Goal: Information Seeking & Learning: Learn about a topic

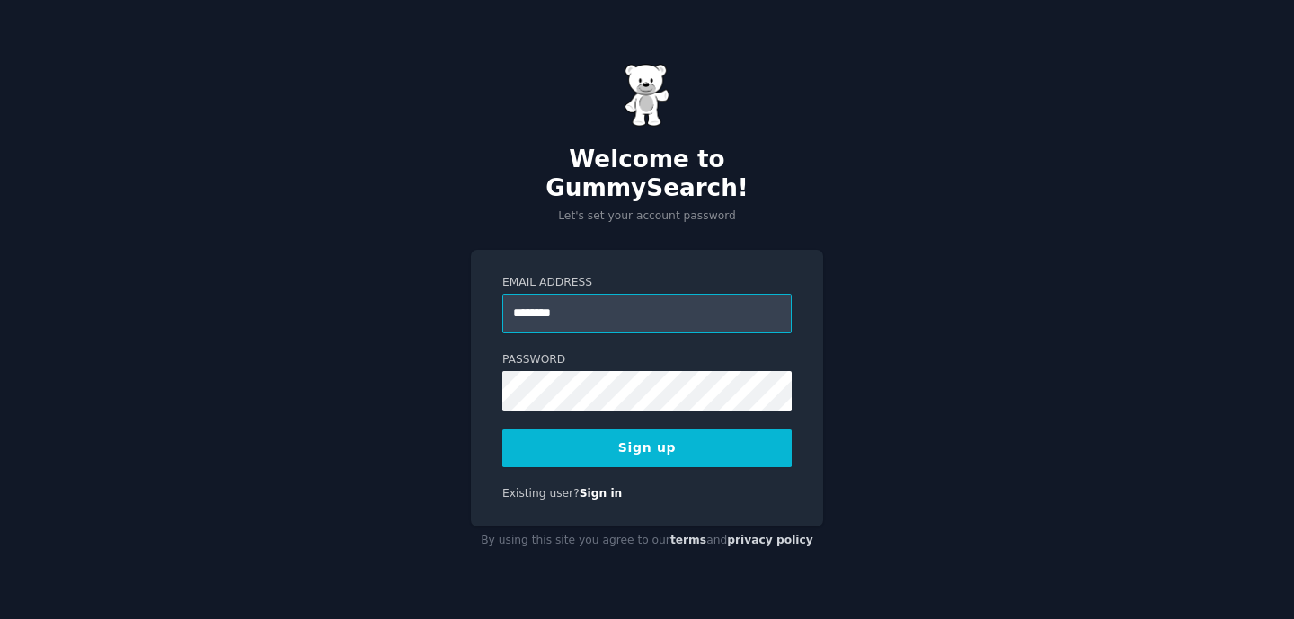
type input "*********"
type input "**********"
click at [731, 447] on button "Sign up" at bounding box center [646, 449] width 289 height 38
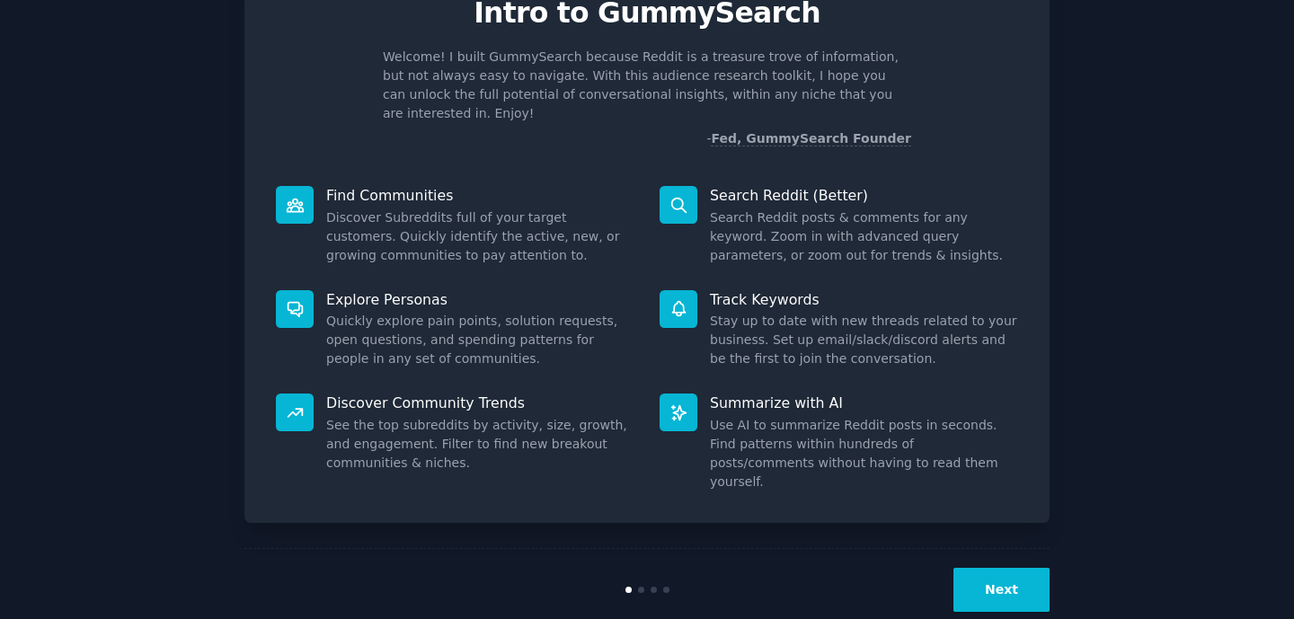
scroll to position [84, 0]
click at [1027, 569] on button "Next" at bounding box center [1001, 591] width 96 height 44
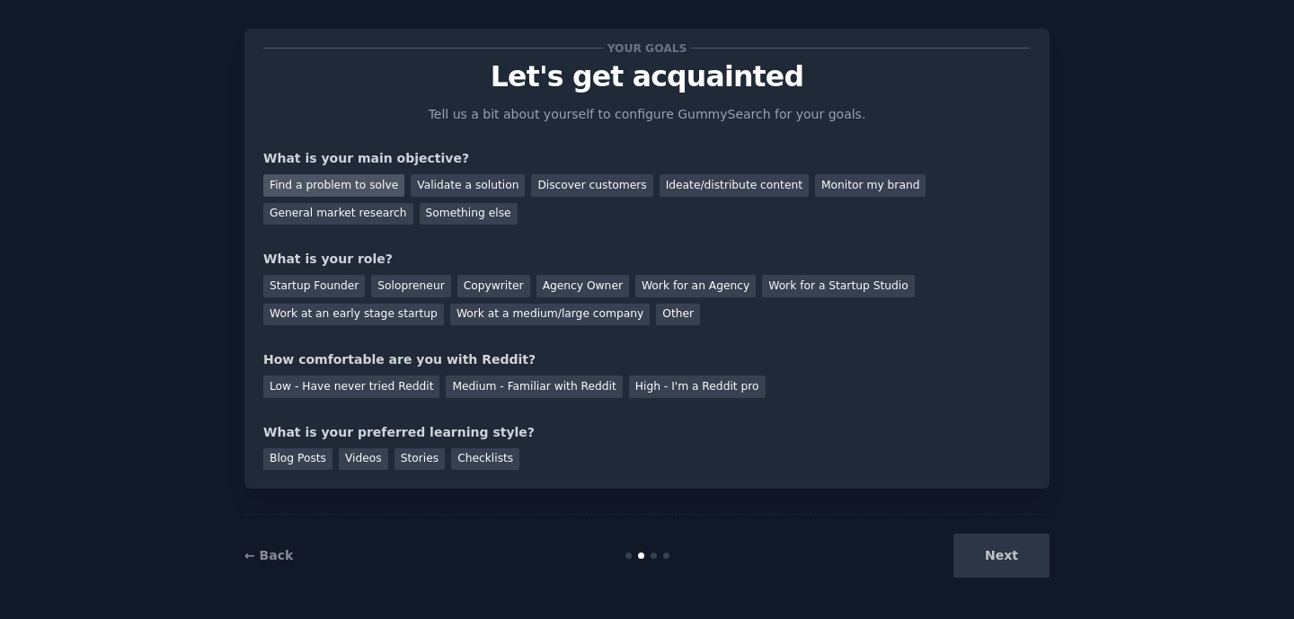
click at [362, 183] on div "Find a problem to solve" at bounding box center [333, 185] width 141 height 22
click at [352, 207] on div "General market research" at bounding box center [338, 214] width 150 height 22
click at [350, 188] on div "Find a problem to solve" at bounding box center [333, 185] width 141 height 22
click at [357, 288] on div "Startup Founder" at bounding box center [314, 286] width 102 height 22
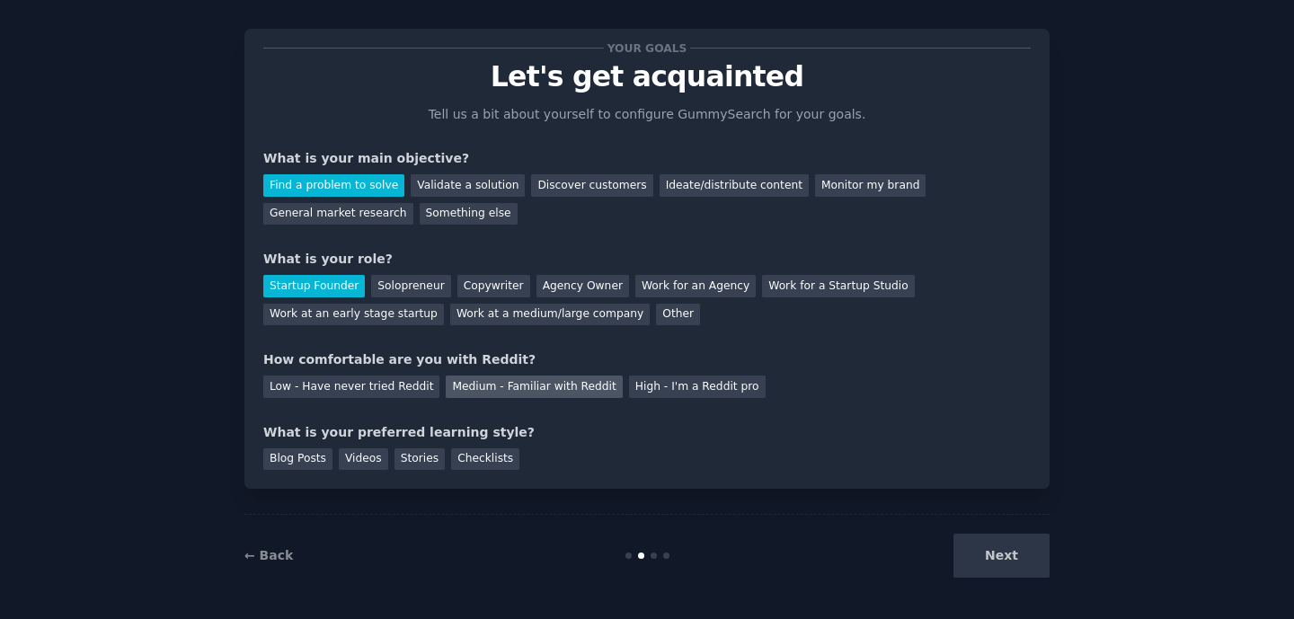
click at [589, 383] on div "Medium - Familiar with Reddit" at bounding box center [534, 387] width 176 height 22
click at [463, 465] on div "Checklists" at bounding box center [485, 459] width 68 height 22
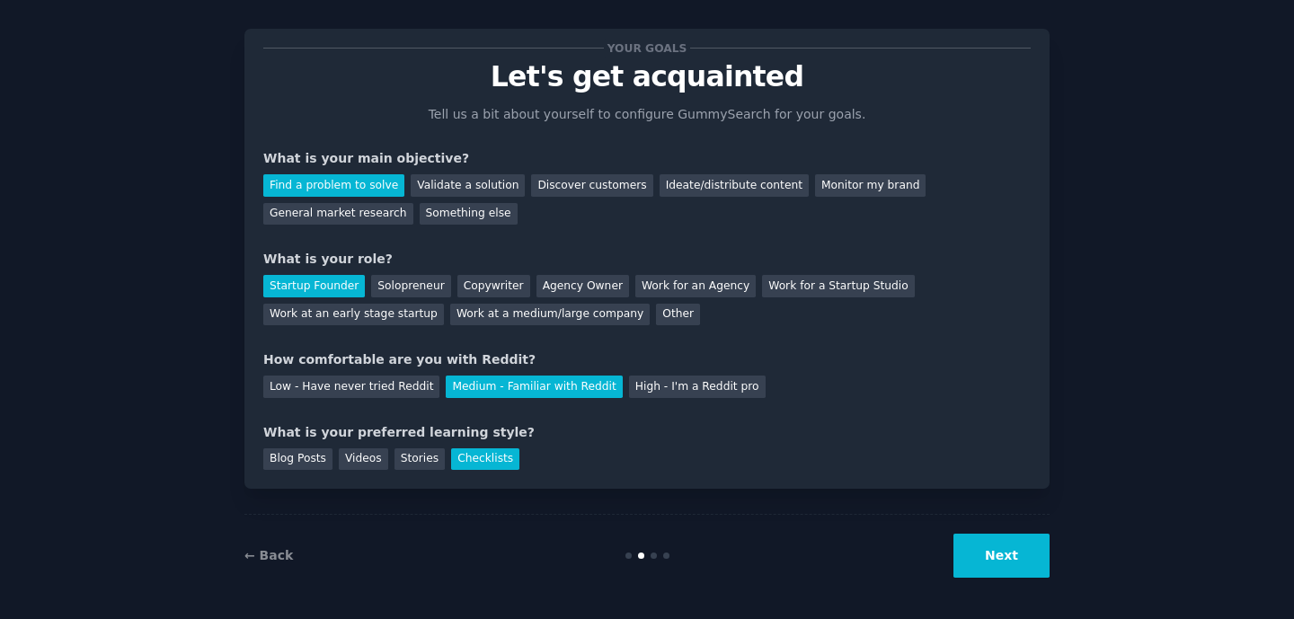
click at [1036, 566] on button "Next" at bounding box center [1001, 556] width 96 height 44
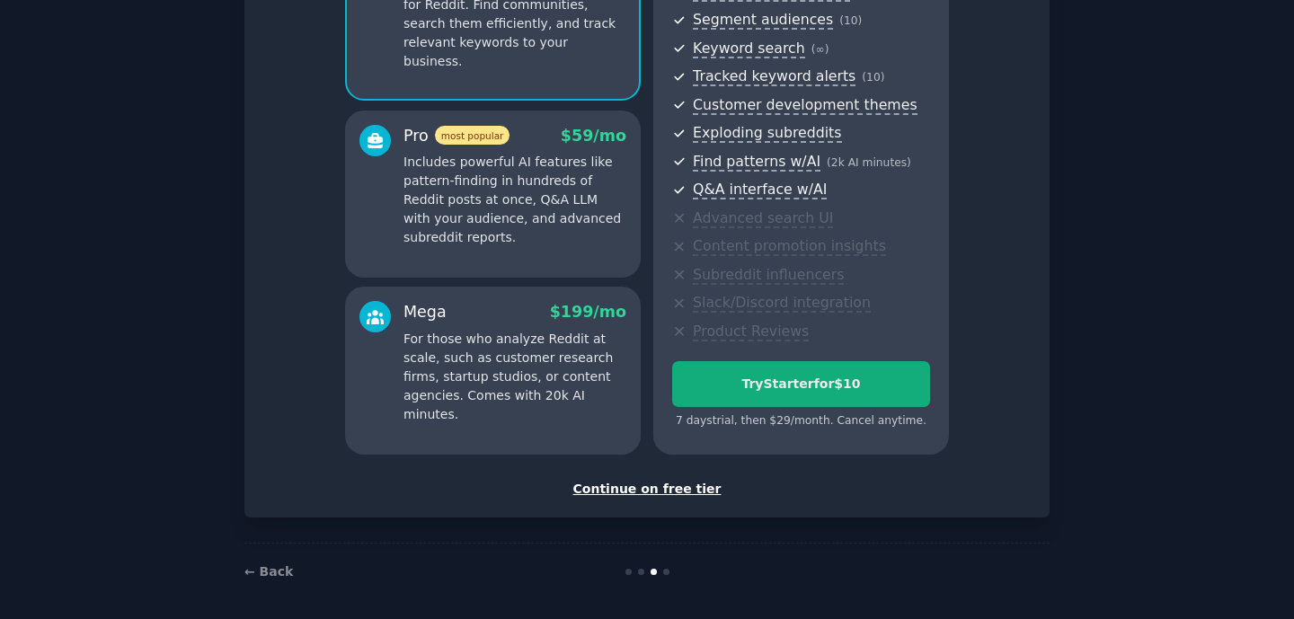
scroll to position [226, 0]
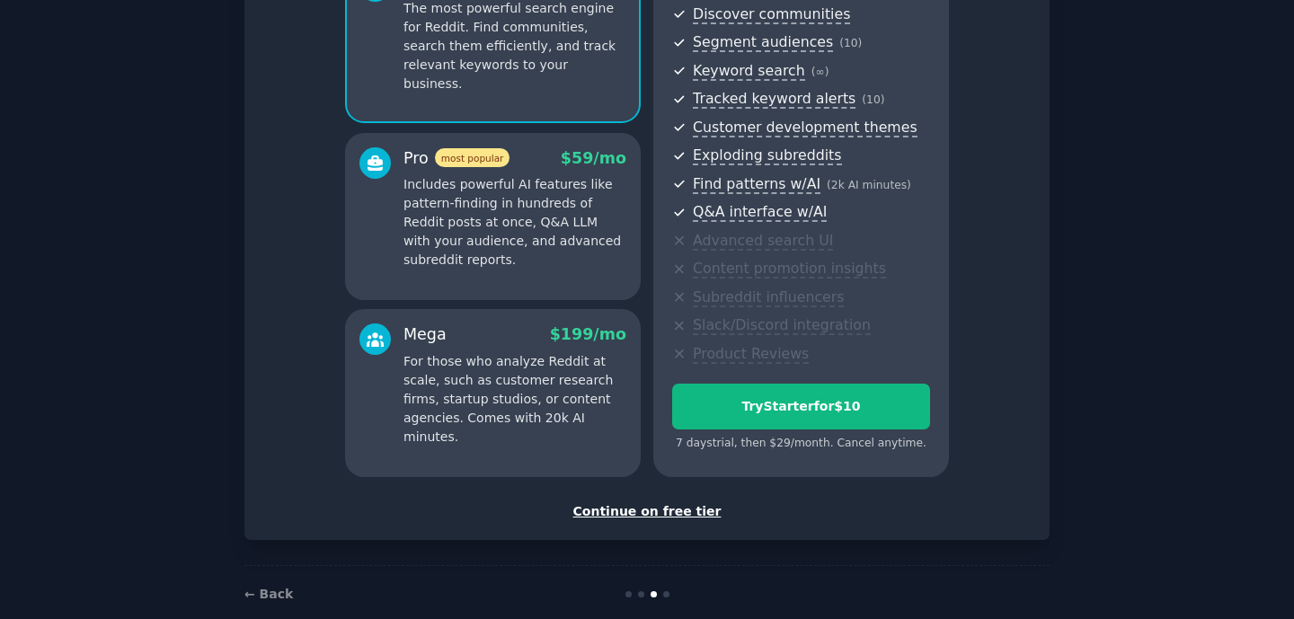
click at [643, 504] on div "Continue on free tier" at bounding box center [646, 511] width 767 height 19
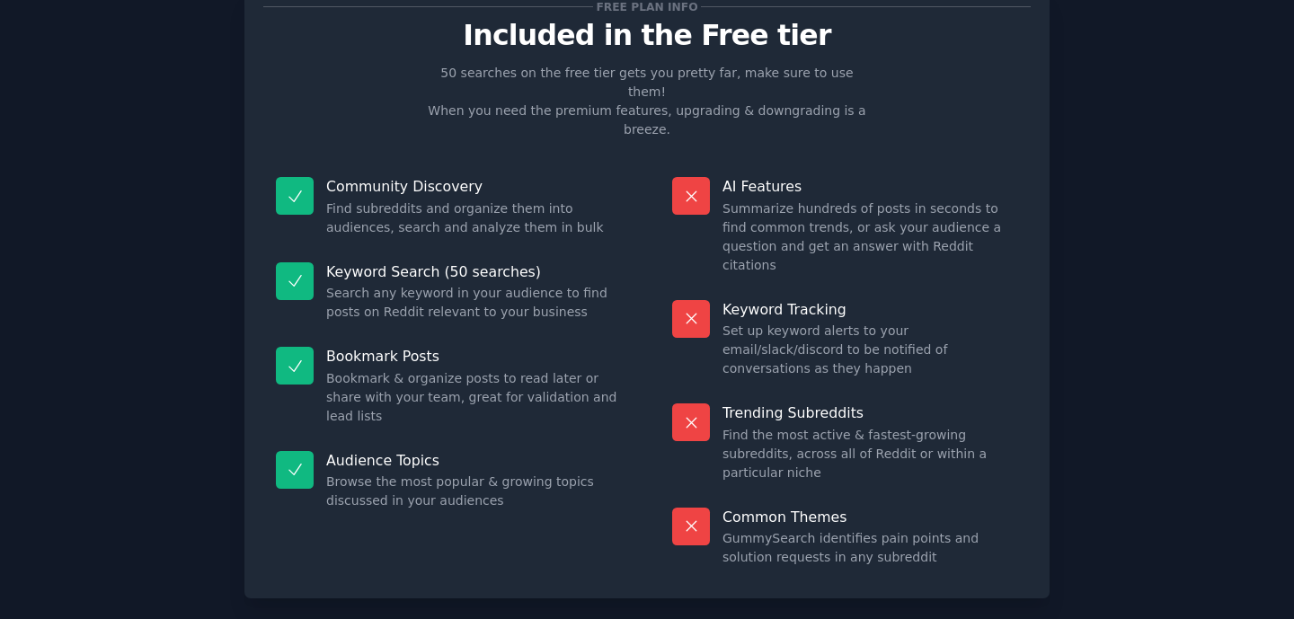
scroll to position [66, 0]
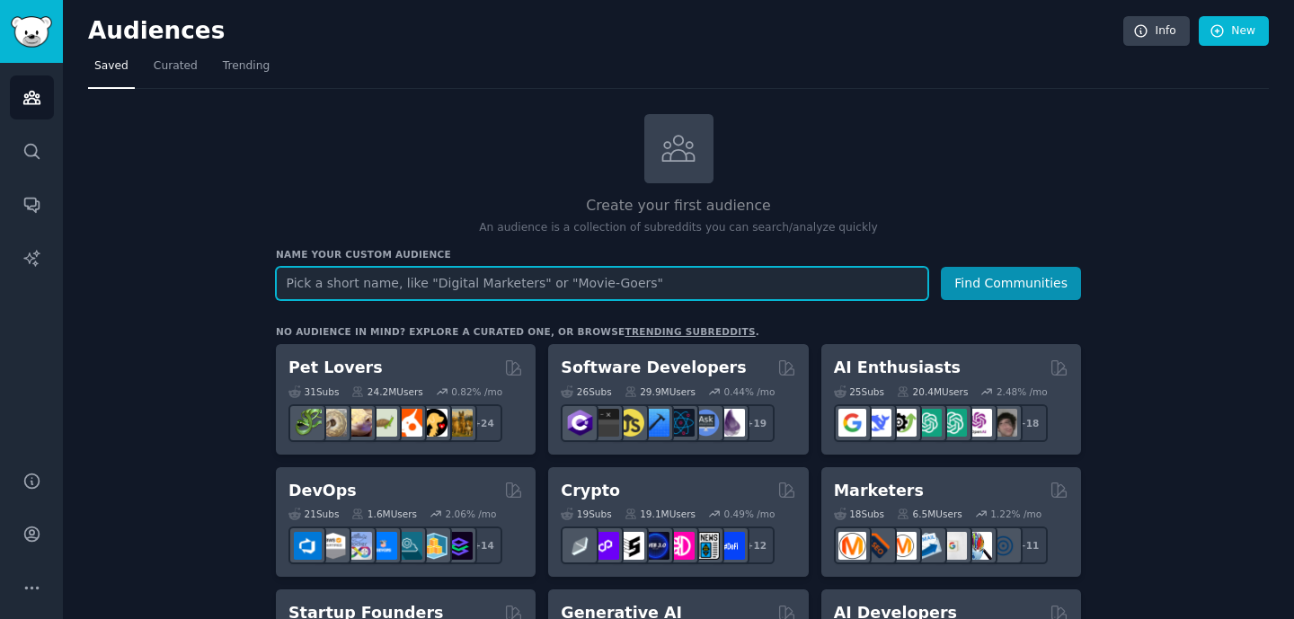
click at [624, 273] on input "text" at bounding box center [602, 283] width 652 height 33
type input "india"
click at [1012, 281] on button "Find Communities" at bounding box center [1011, 283] width 140 height 33
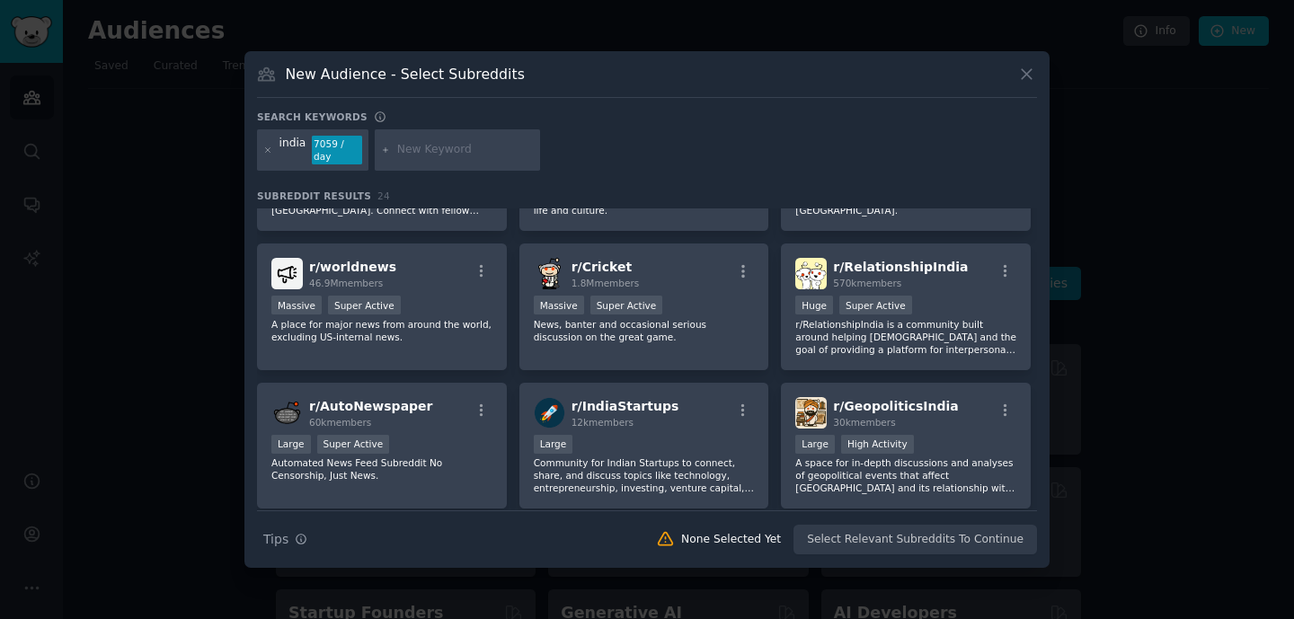
scroll to position [366, 0]
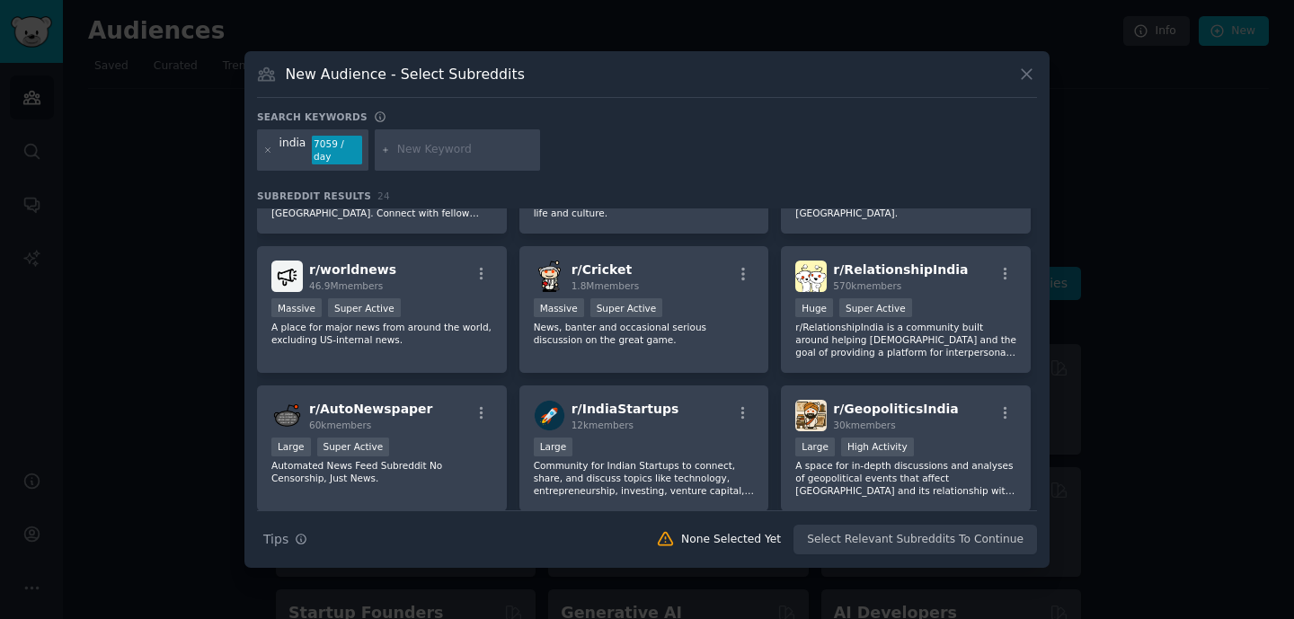
click at [1027, 76] on icon at bounding box center [1026, 74] width 19 height 19
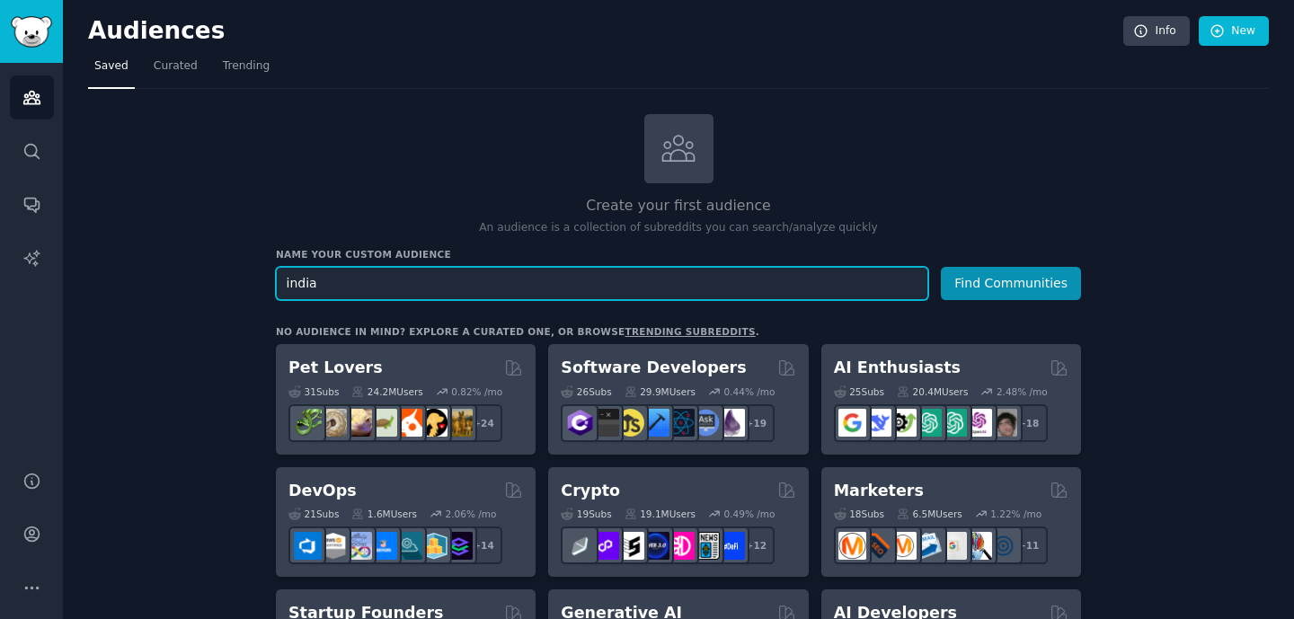
drag, startPoint x: 323, startPoint y: 288, endPoint x: 220, endPoint y: 273, distance: 103.4
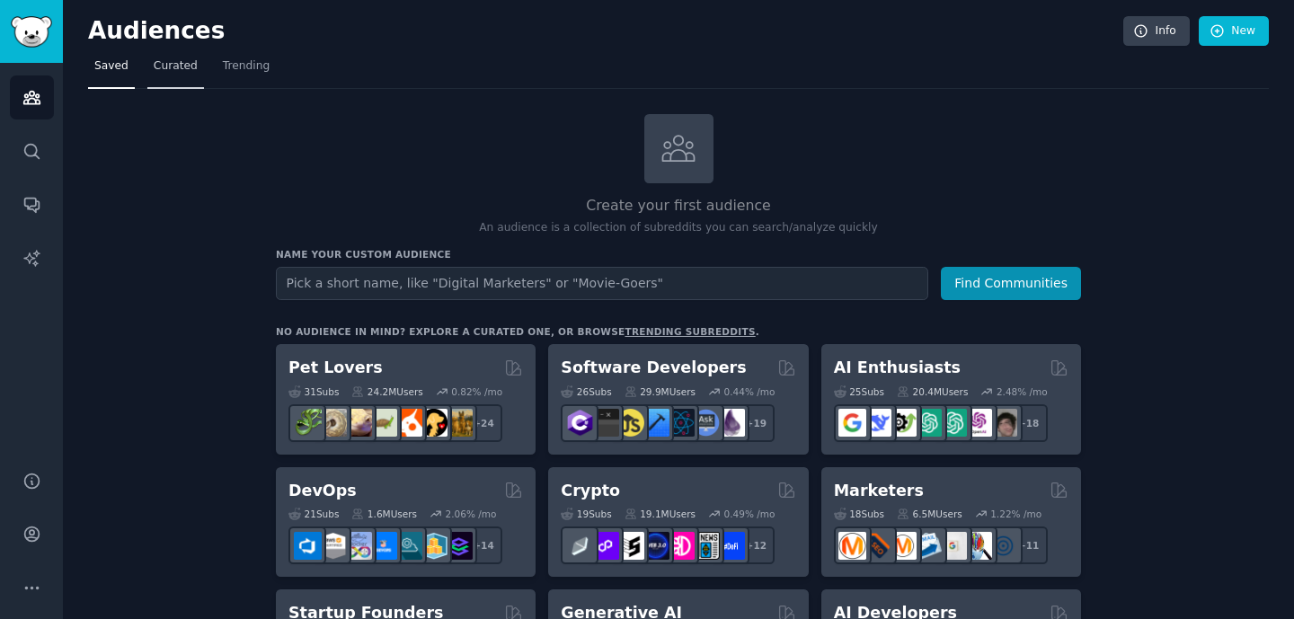
click at [185, 69] on span "Curated" at bounding box center [176, 66] width 44 height 16
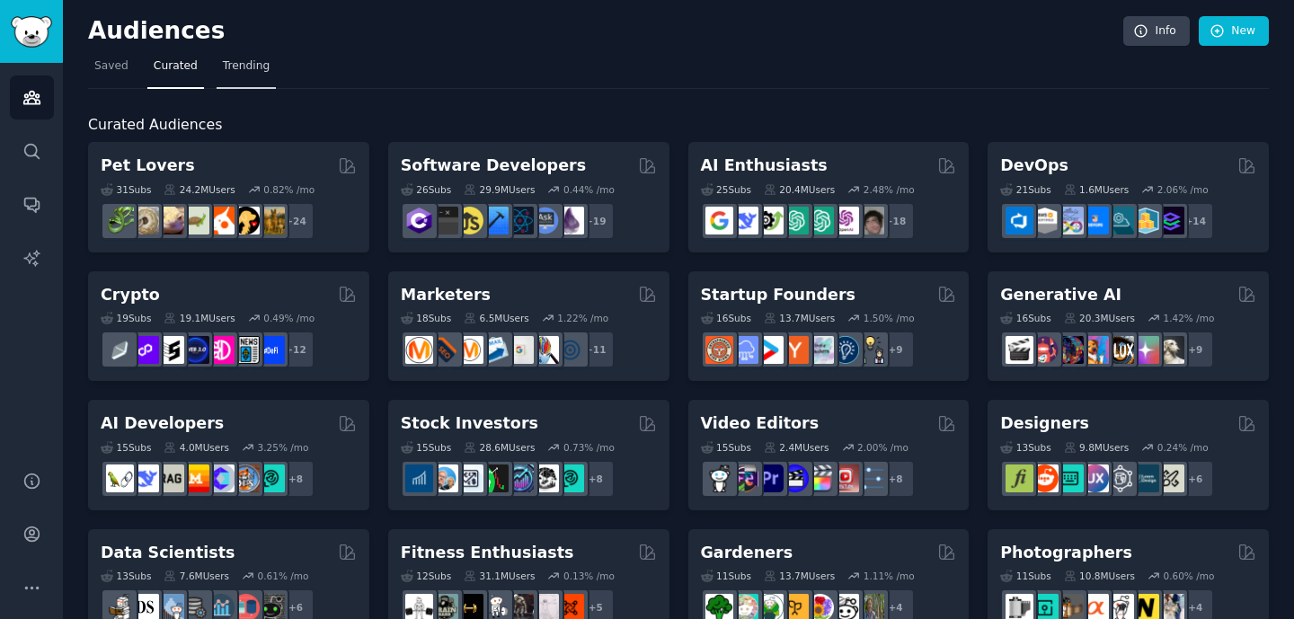
click at [218, 70] on link "Trending" at bounding box center [246, 70] width 59 height 37
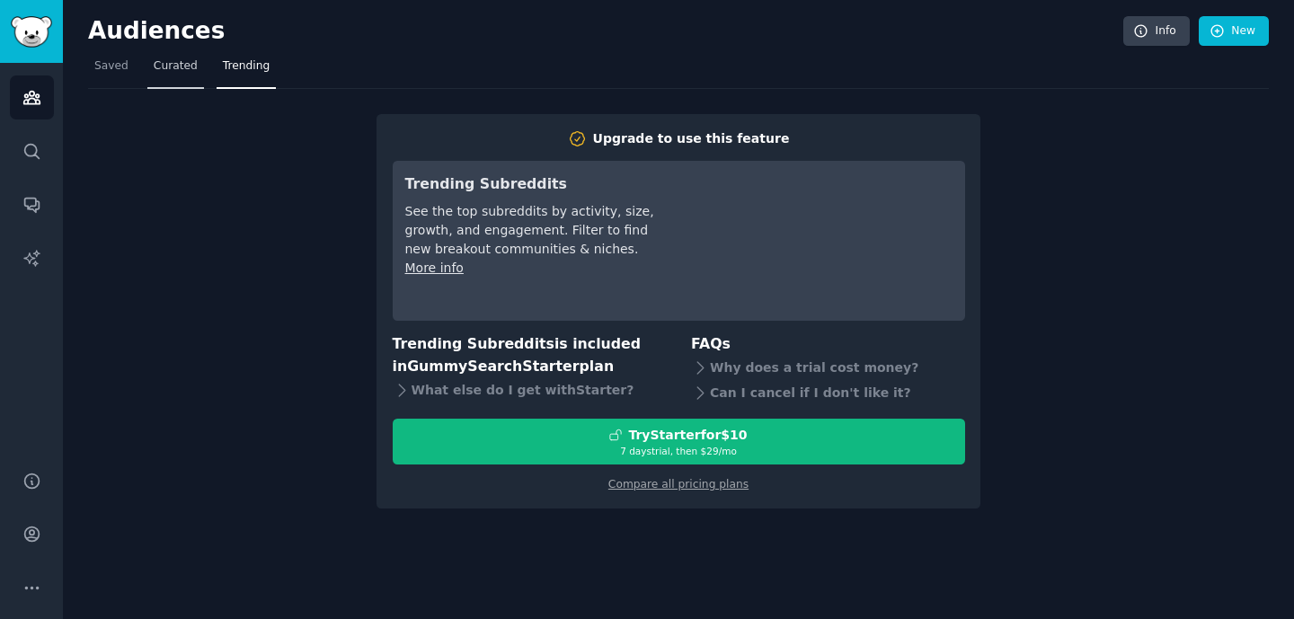
click at [182, 65] on span "Curated" at bounding box center [176, 66] width 44 height 16
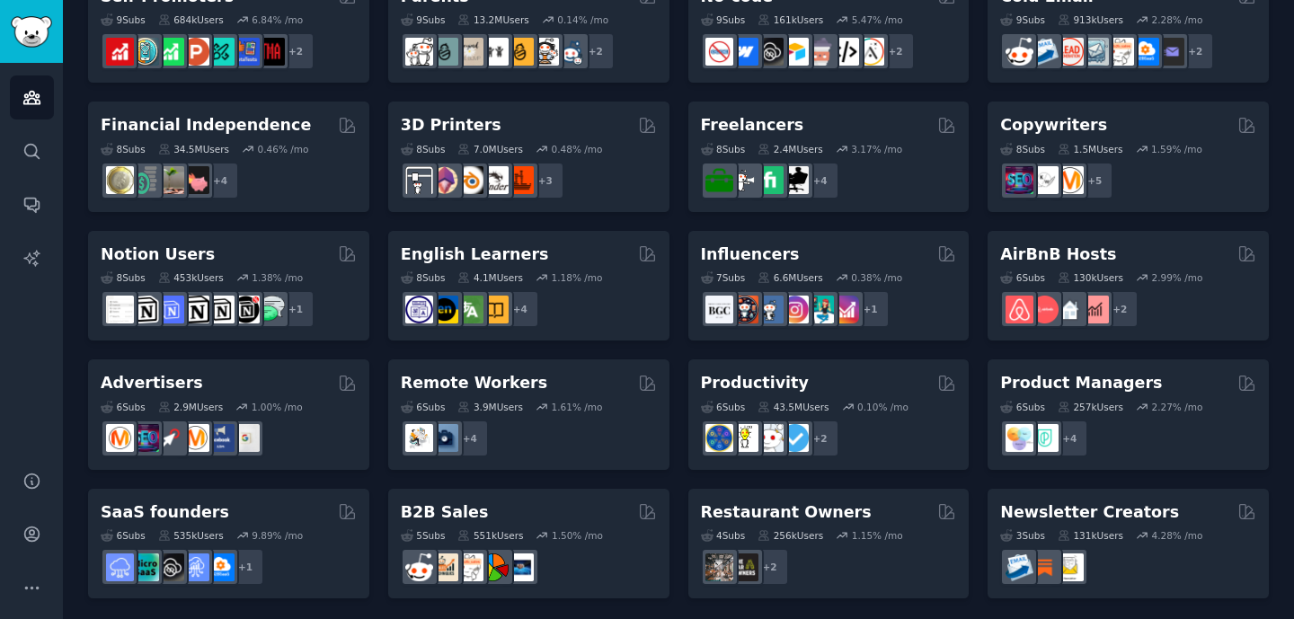
scroll to position [813, 0]
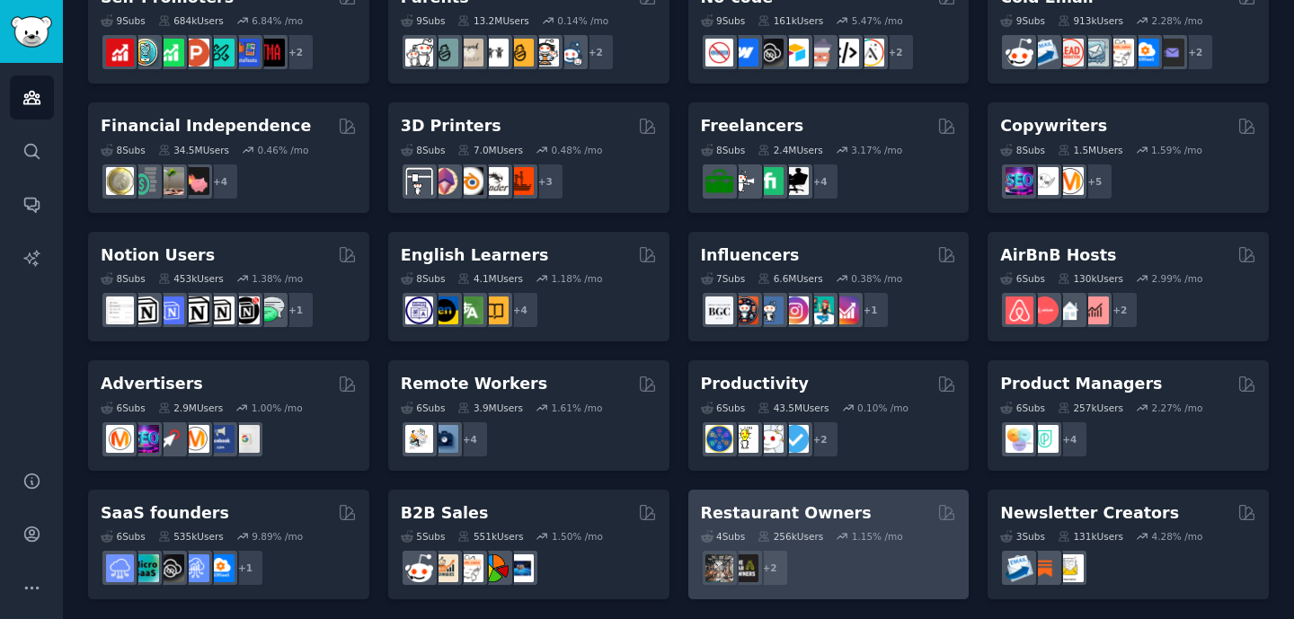
click at [860, 507] on div "Restaurant Owners" at bounding box center [829, 513] width 256 height 22
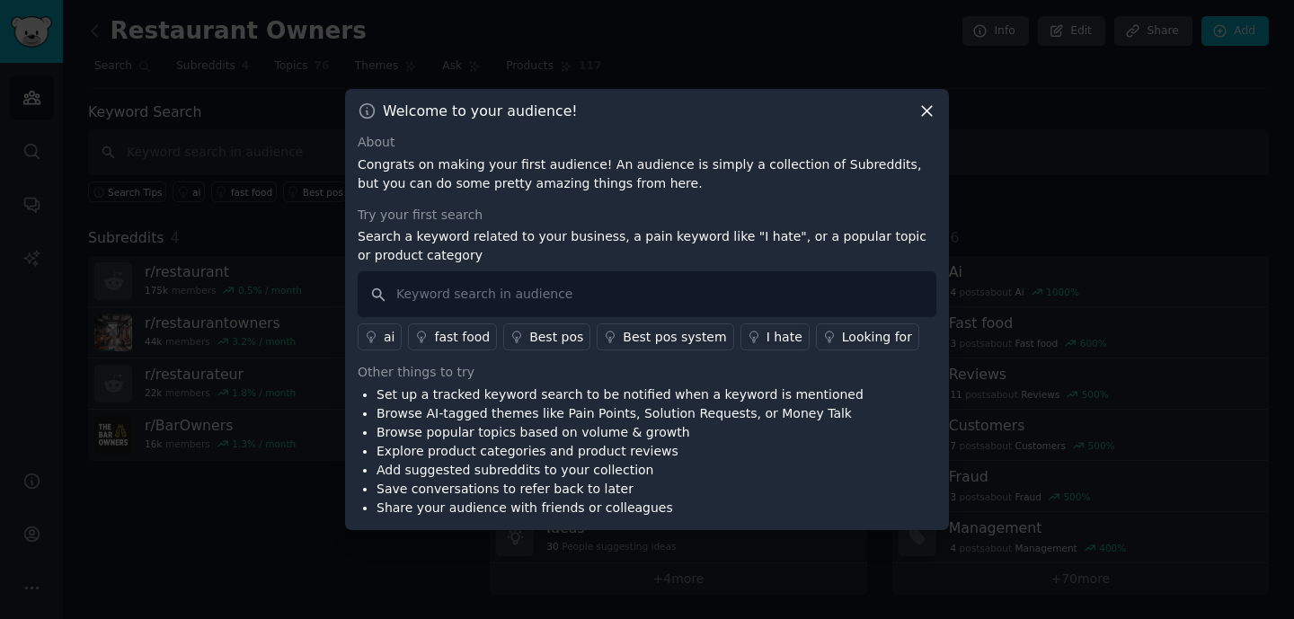
click at [926, 116] on icon at bounding box center [926, 111] width 19 height 19
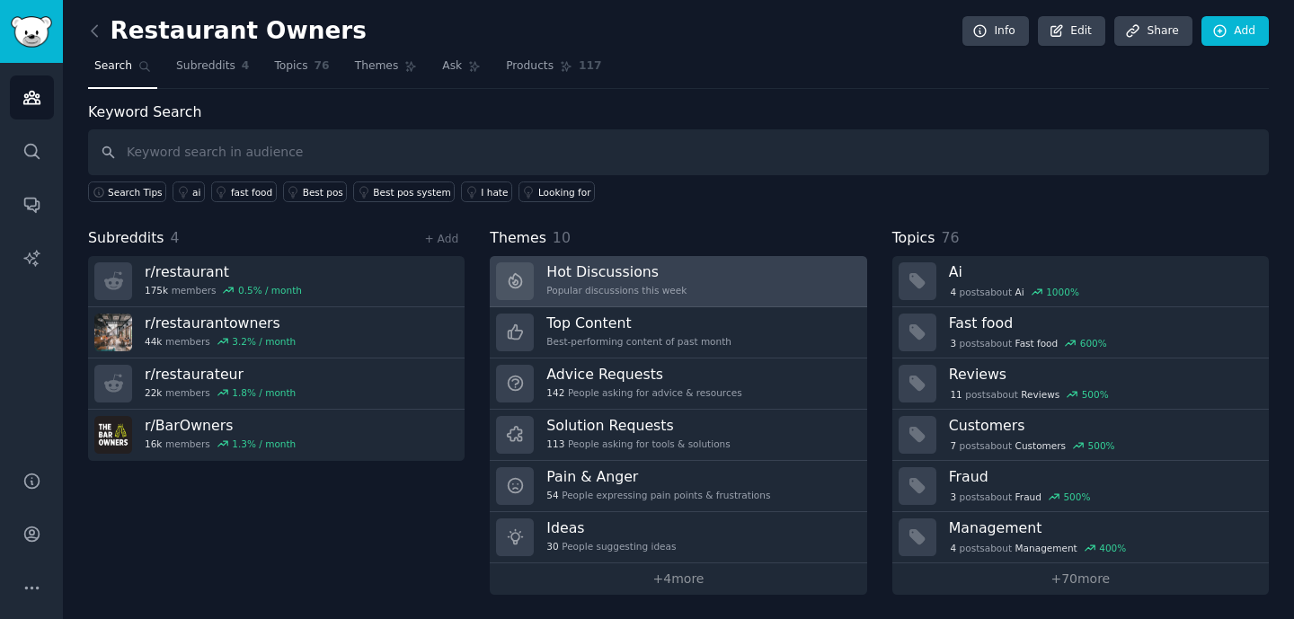
click at [666, 297] on div "Hot Discussions Popular discussions this week" at bounding box center [616, 281] width 140 height 38
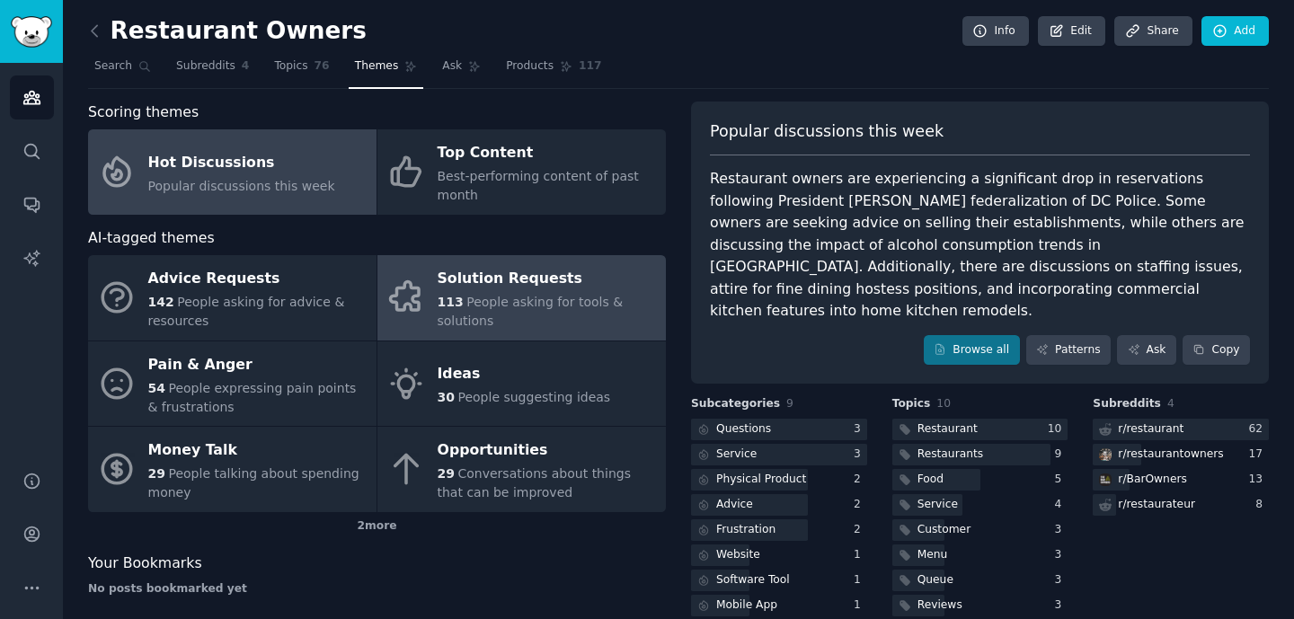
click at [542, 273] on div "Solution Requests" at bounding box center [547, 279] width 219 height 29
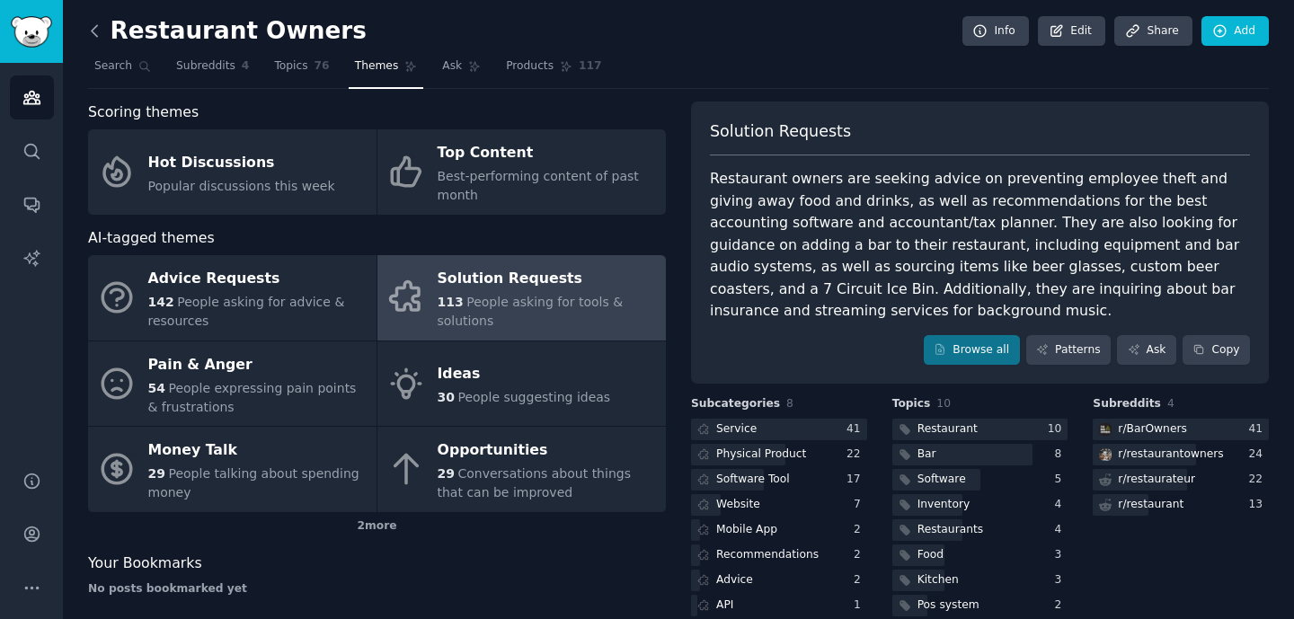
click at [102, 31] on icon at bounding box center [94, 31] width 19 height 19
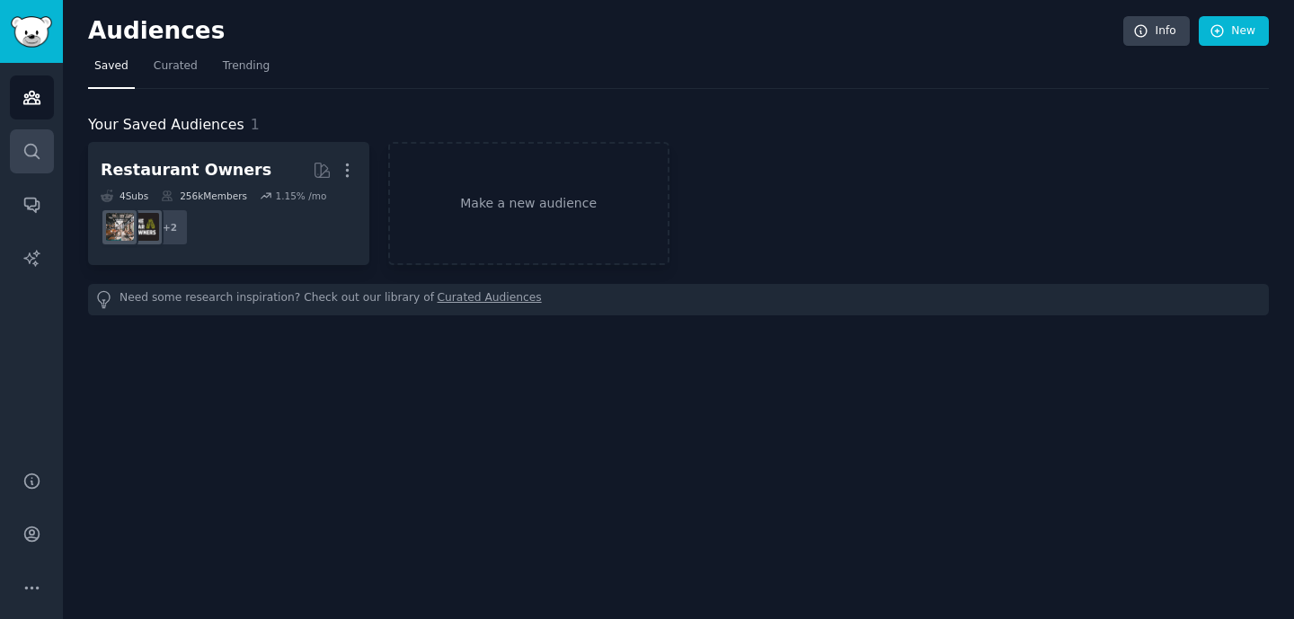
click at [40, 149] on icon "Sidebar" at bounding box center [31, 151] width 19 height 19
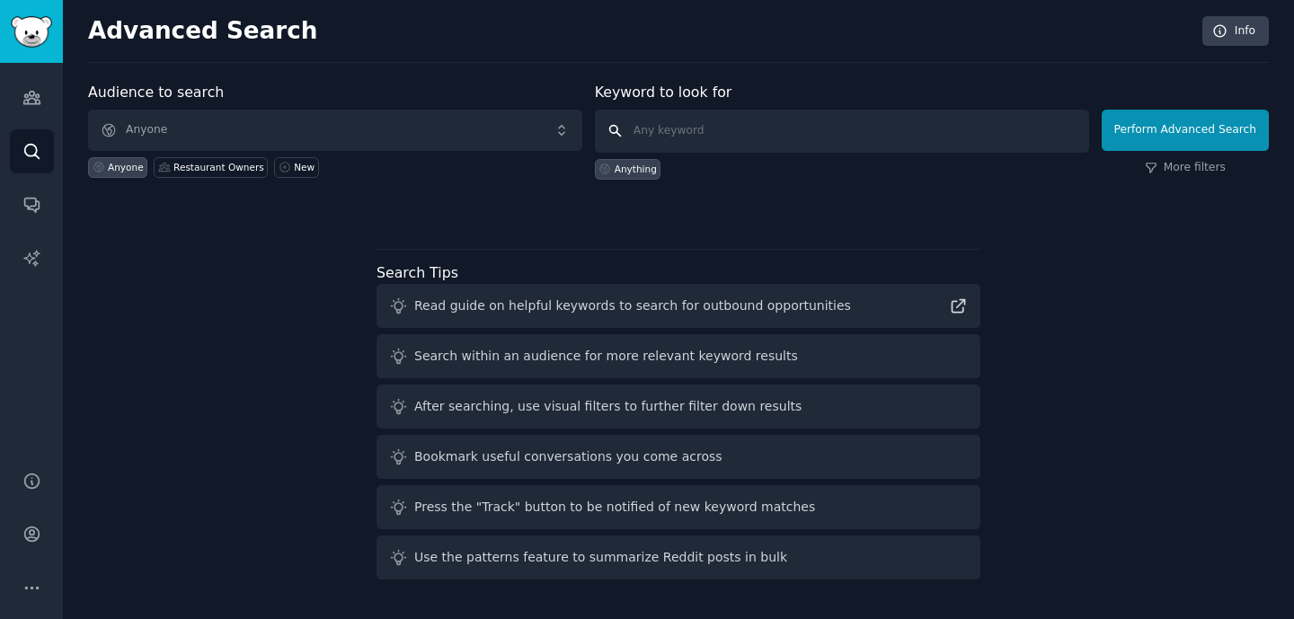
click at [670, 129] on input "text" at bounding box center [842, 131] width 494 height 43
click at [562, 125] on span "Anyone" at bounding box center [335, 130] width 494 height 41
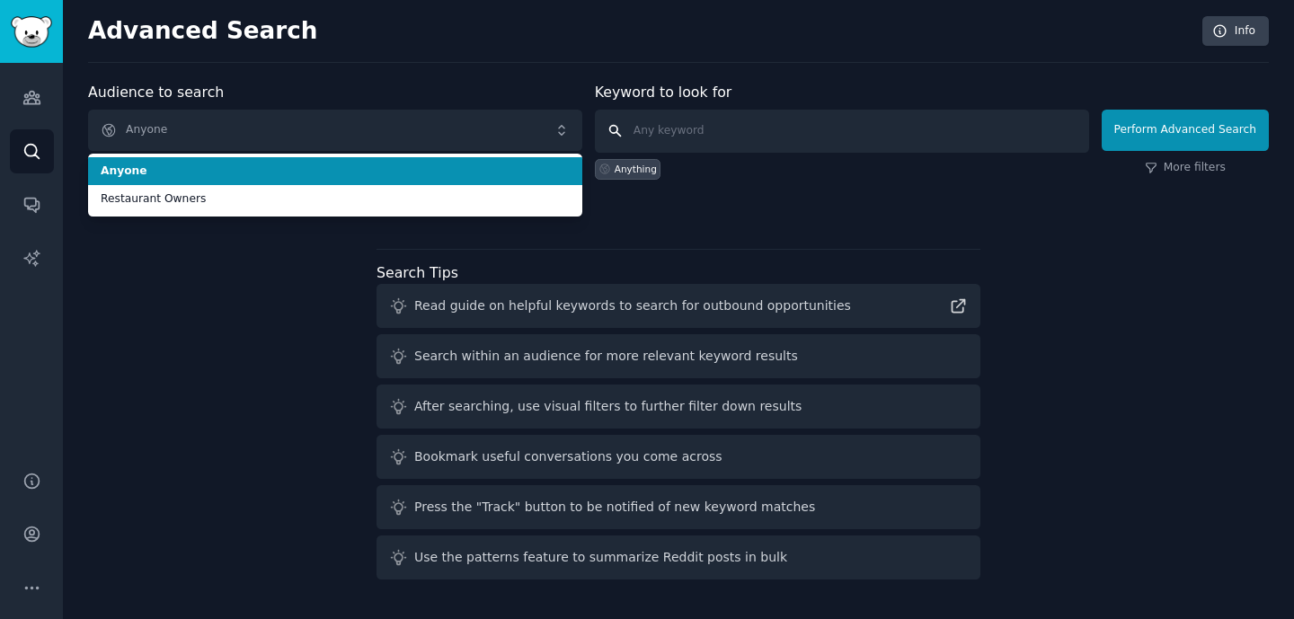
click at [648, 137] on input "text" at bounding box center [842, 131] width 494 height 43
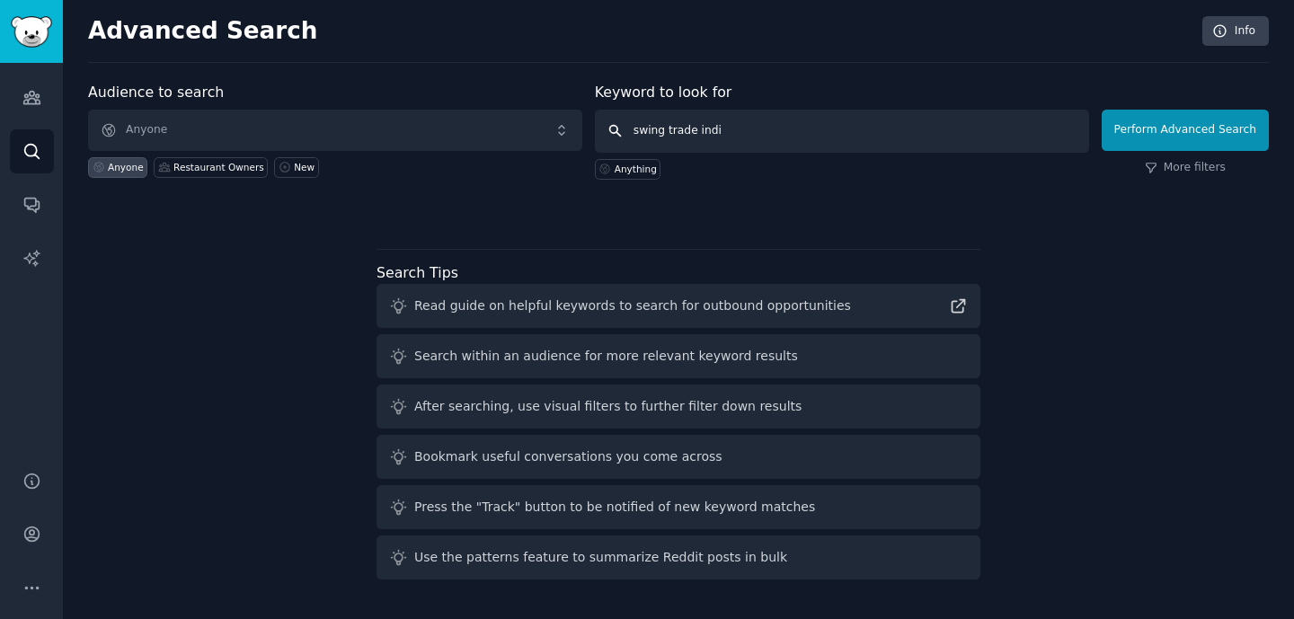
type input "swing trade [GEOGRAPHIC_DATA]"
click at [1188, 129] on button "Perform Advanced Search" at bounding box center [1185, 130] width 167 height 41
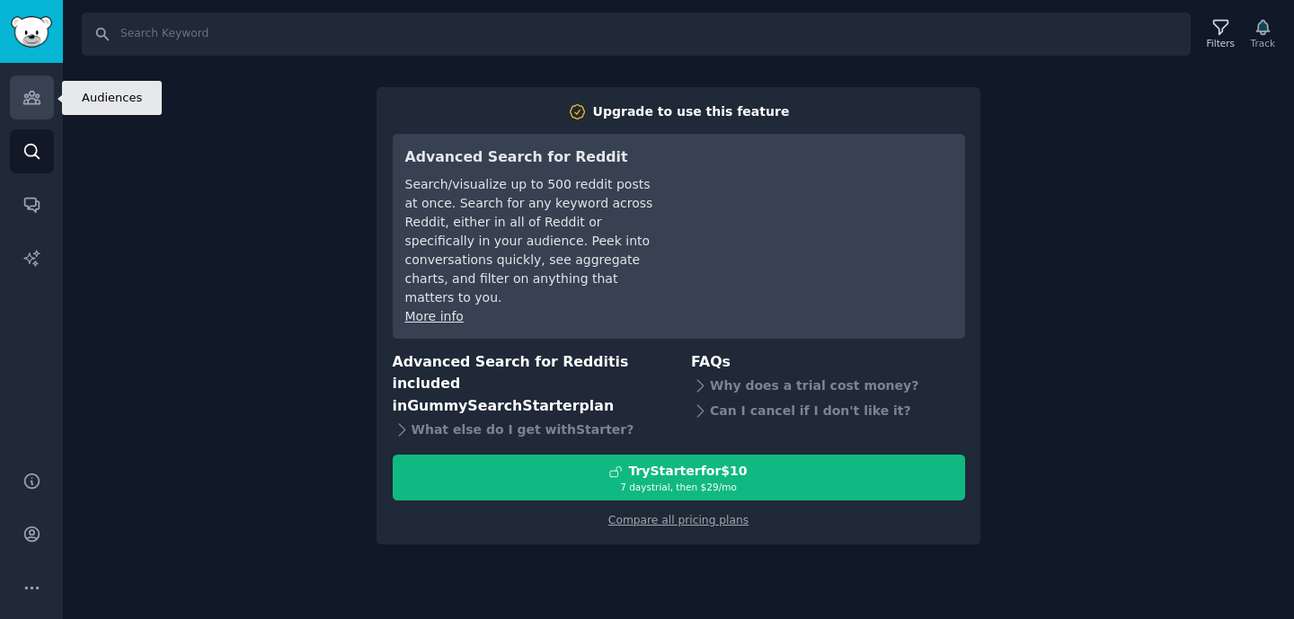
click at [25, 93] on icon "Sidebar" at bounding box center [31, 97] width 19 height 19
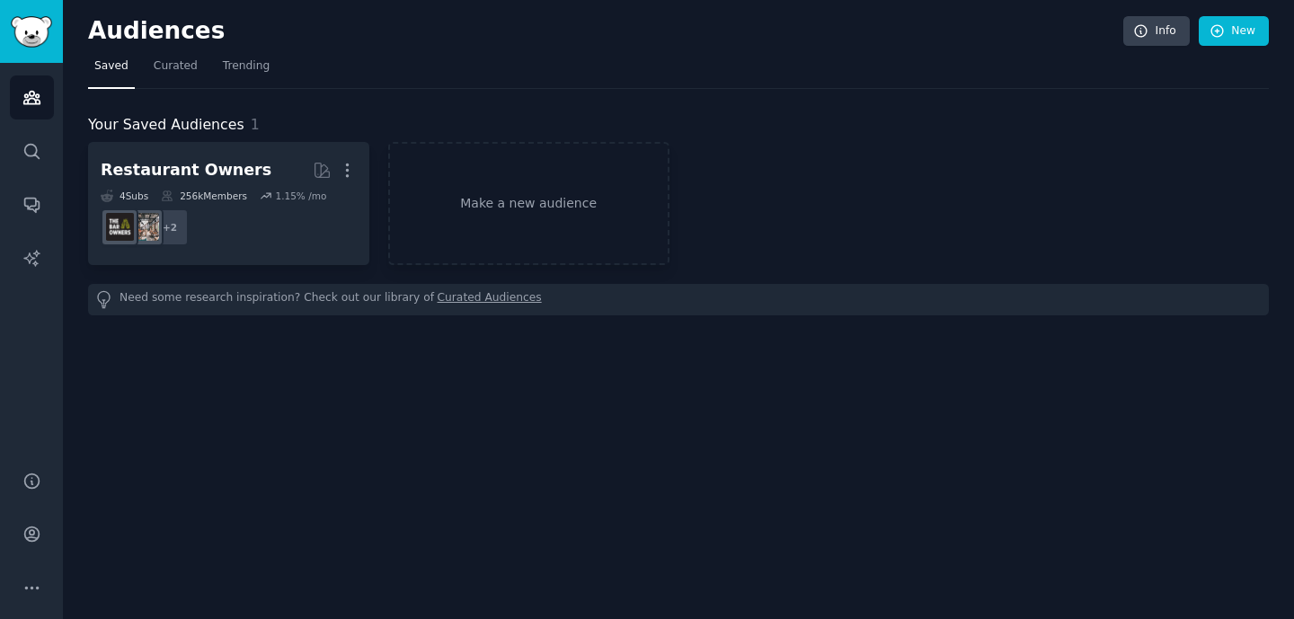
click at [32, 46] on img "Sidebar" at bounding box center [31, 31] width 41 height 31
click at [41, 219] on link "Conversations" at bounding box center [32, 204] width 44 height 44
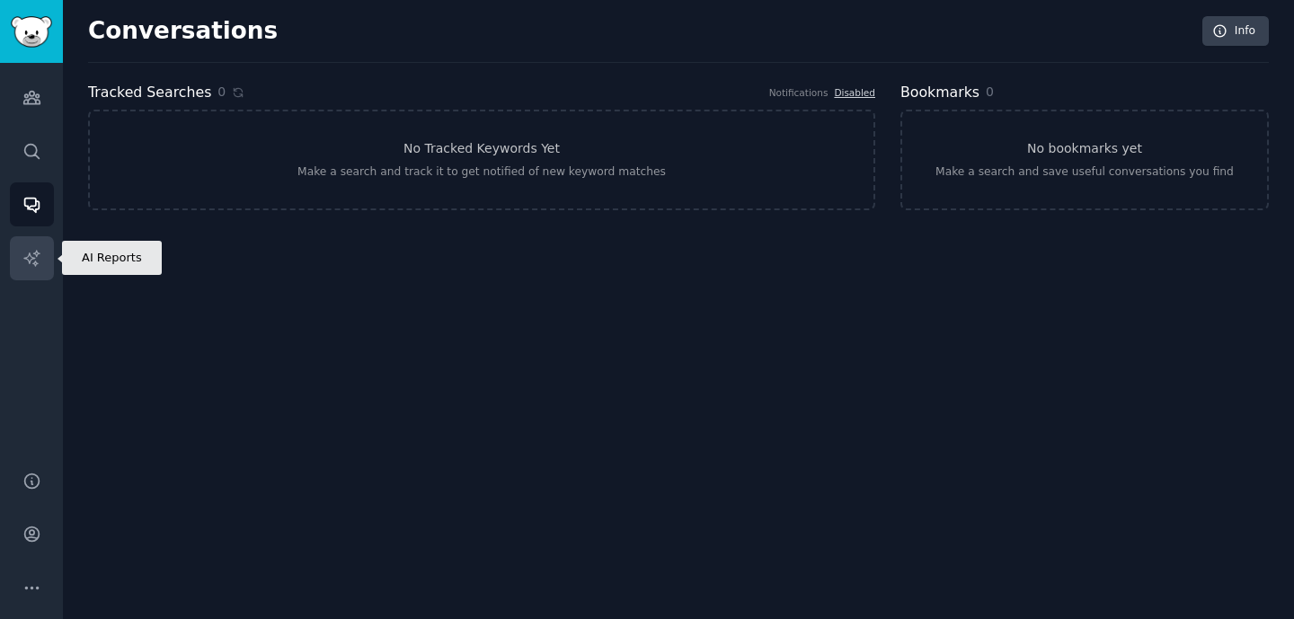
click at [41, 239] on link "AI Reports" at bounding box center [32, 258] width 44 height 44
